Goal: Task Accomplishment & Management: Manage account settings

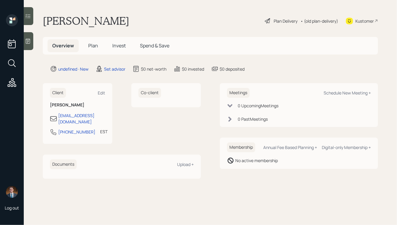
click at [32, 41] on div at bounding box center [29, 41] width 10 height 18
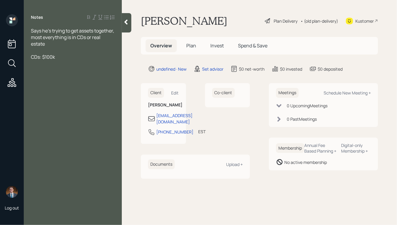
click at [51, 56] on span "CDs: $100k" at bounding box center [43, 57] width 24 height 7
click at [66, 60] on div "CDs: $60k" at bounding box center [73, 57] width 84 height 7
drag, startPoint x: 66, startPoint y: 65, endPoint x: 15, endPoint y: 28, distance: 62.9
click at [15, 29] on div "Log out Notes Says he's trying to get assets together, most everything is in CD…" at bounding box center [198, 112] width 397 height 225
click at [58, 49] on div at bounding box center [73, 50] width 84 height 7
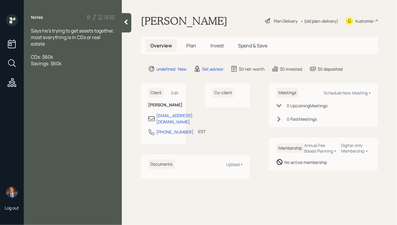
click at [31, 30] on span "Says he's trying to get assets together, most everything is in CDs or real esta…" at bounding box center [73, 37] width 84 height 20
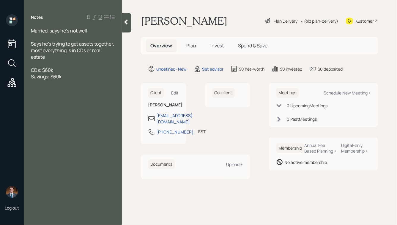
click at [123, 23] on icon at bounding box center [126, 22] width 6 height 6
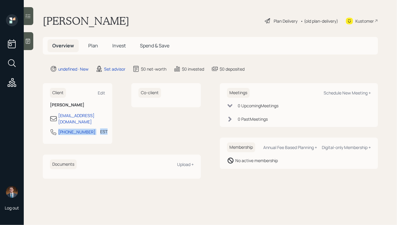
drag, startPoint x: 58, startPoint y: 124, endPoint x: 88, endPoint y: 130, distance: 30.9
click at [88, 130] on div "407-949-7497 EST Currently 10:09 AM" at bounding box center [77, 133] width 55 height 11
click at [86, 129] on div "407-949-7497 EST Currently 10:09 AM" at bounding box center [77, 133] width 55 height 11
drag, startPoint x: 87, startPoint y: 125, endPoint x: 55, endPoint y: 125, distance: 31.8
click at [55, 128] on div "407-949-7497 EST Currently 10:09 AM" at bounding box center [77, 133] width 55 height 11
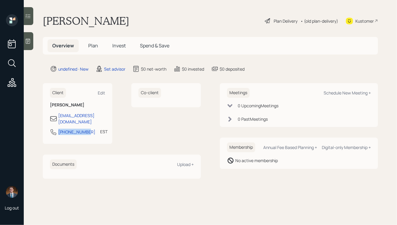
copy div "407-949-7497"
click at [335, 90] on div "Schedule New Meeting +" at bounding box center [347, 93] width 47 height 6
select select "round-robin"
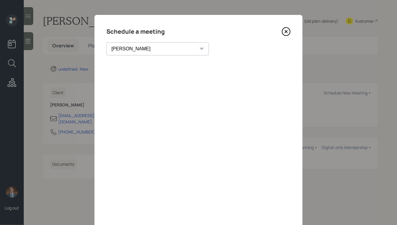
click at [288, 30] on icon at bounding box center [286, 31] width 2 height 2
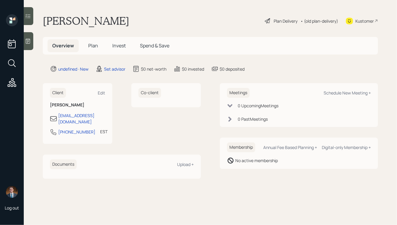
click at [32, 43] on div at bounding box center [29, 41] width 10 height 18
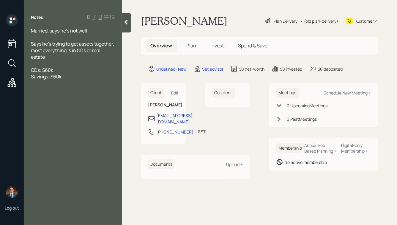
click at [73, 54] on div "Says he's trying to get assets together, most everything is in CDs or real esta…" at bounding box center [73, 50] width 84 height 20
click at [126, 24] on icon at bounding box center [126, 22] width 6 height 6
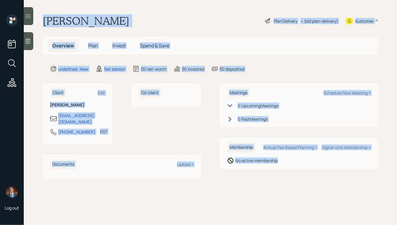
drag, startPoint x: 45, startPoint y: 20, endPoint x: 266, endPoint y: 170, distance: 267.0
click at [266, 170] on main "James Moore Plan Delivery • (old plan-delivery) Kustomer Overview Plan Invest S…" at bounding box center [211, 112] width 374 height 225
click at [266, 170] on div "Meetings Schedule New Meeting + 0 Upcoming Meeting s 0 Past Meeting s Membershi…" at bounding box center [299, 130] width 158 height 95
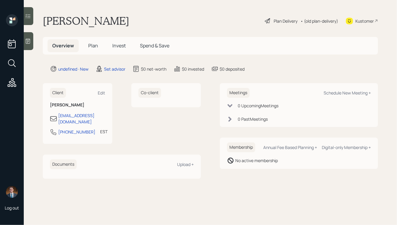
click at [30, 37] on div at bounding box center [29, 41] width 10 height 18
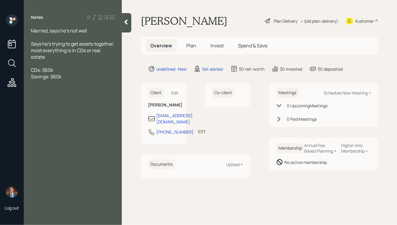
click at [94, 32] on div "Married, says he's not well" at bounding box center [73, 30] width 84 height 7
click at [128, 23] on icon at bounding box center [126, 22] width 6 height 6
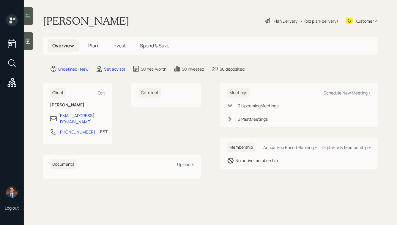
click at [26, 41] on icon at bounding box center [28, 41] width 4 height 5
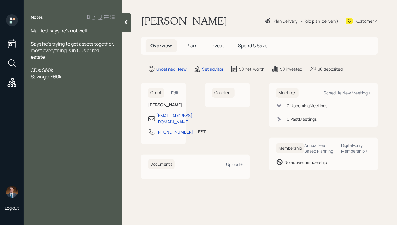
click at [90, 28] on div "Married, says he's not well" at bounding box center [73, 30] width 84 height 7
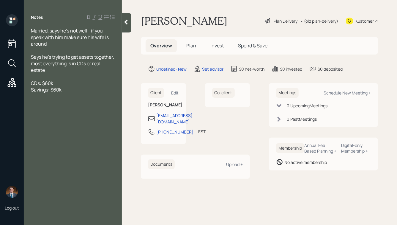
click at [126, 26] on div at bounding box center [127, 22] width 10 height 19
